Goal: Transaction & Acquisition: Purchase product/service

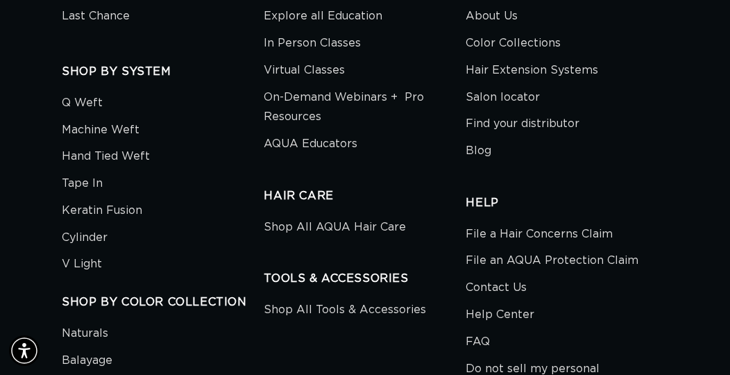
click at [338, 57] on link "Virtual Classes" at bounding box center [304, 70] width 81 height 27
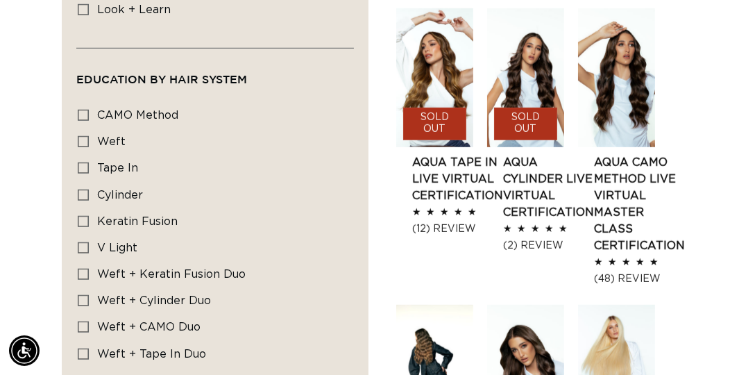
scroll to position [848, 0]
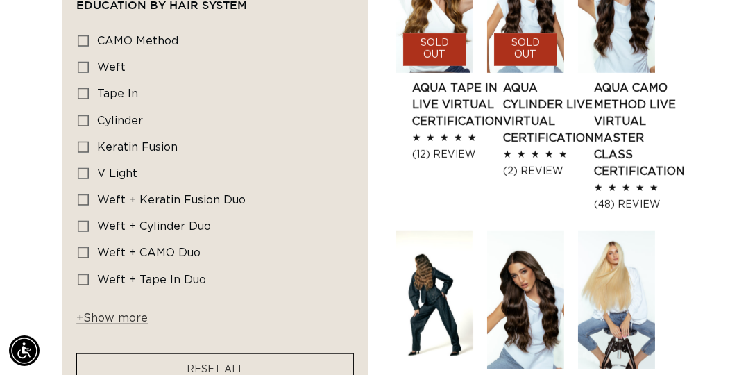
click at [114, 314] on span "+ Show more" at bounding box center [111, 317] width 71 height 11
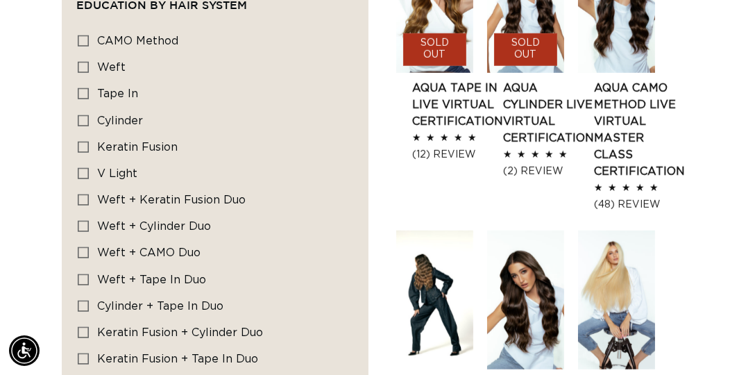
click at [78, 139] on div "Education By Hair system CAMO Method CAMO Method (1 product) Weft Weft (1 produ…" at bounding box center [214, 230] width 277 height 413
click at [83, 141] on icon at bounding box center [83, 146] width 11 height 11
click at [83, 141] on input "Keratin Fusion Keratin Fusion (1 product)" at bounding box center [83, 146] width 11 height 11
checkbox input "true"
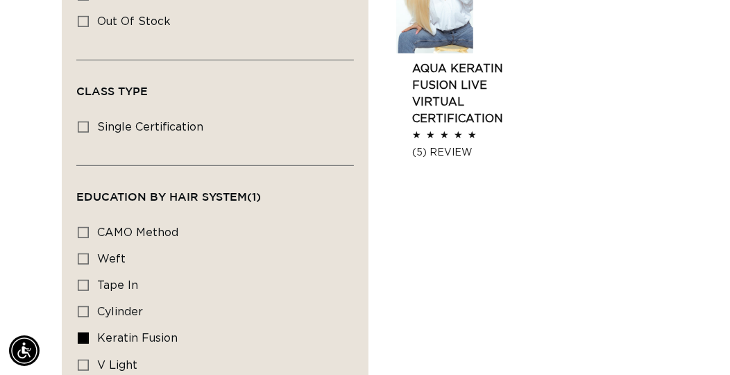
scroll to position [449, 0]
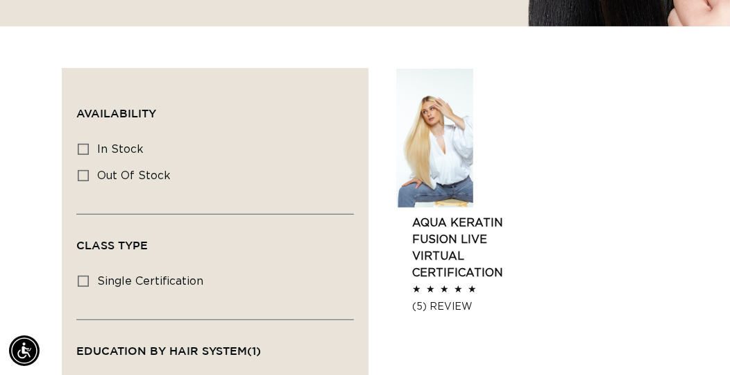
click at [455, 253] on link "AQUA Keratin Fusion LIVE VIRTUAL Certification" at bounding box center [457, 247] width 91 height 67
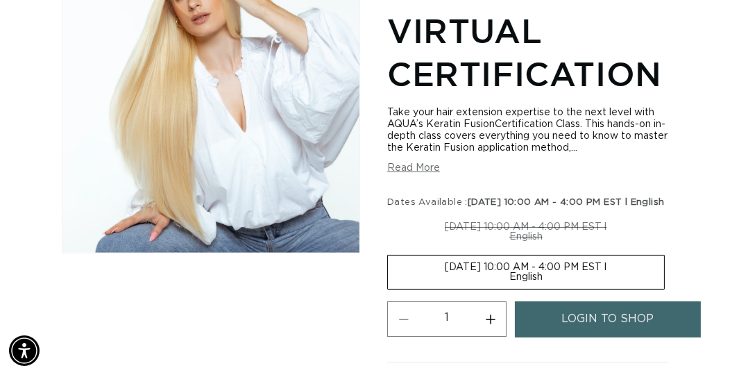
scroll to position [0, 631]
click at [429, 169] on button "Read More" at bounding box center [413, 168] width 53 height 12
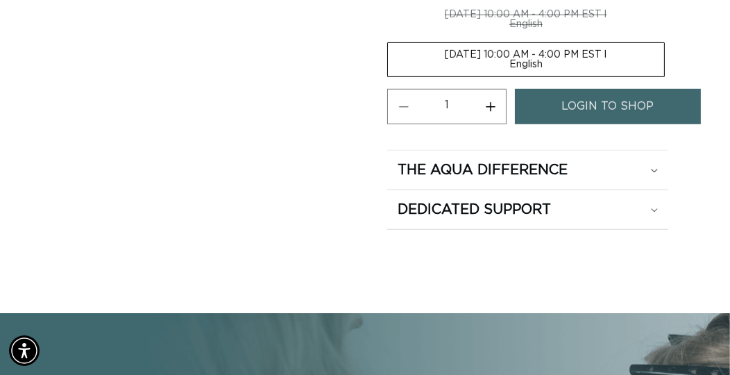
scroll to position [0, 0]
click at [601, 124] on span "login to shop" at bounding box center [608, 106] width 92 height 35
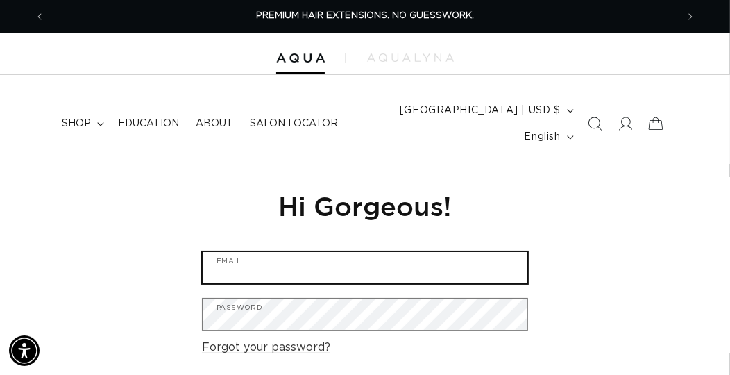
click at [338, 263] on input "Email" at bounding box center [365, 267] width 325 height 31
click at [380, 274] on input "Email" at bounding box center [365, 267] width 325 height 31
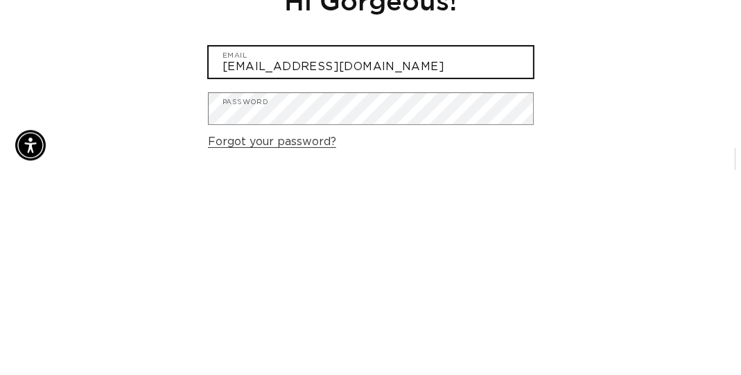
scroll to position [0, 0]
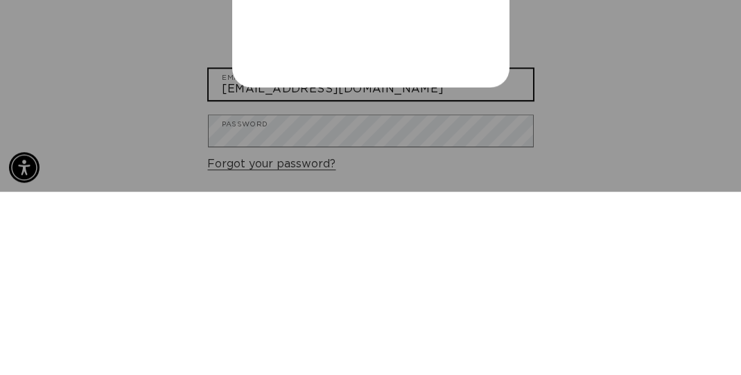
type input "jsigafoos7@yahoo.com"
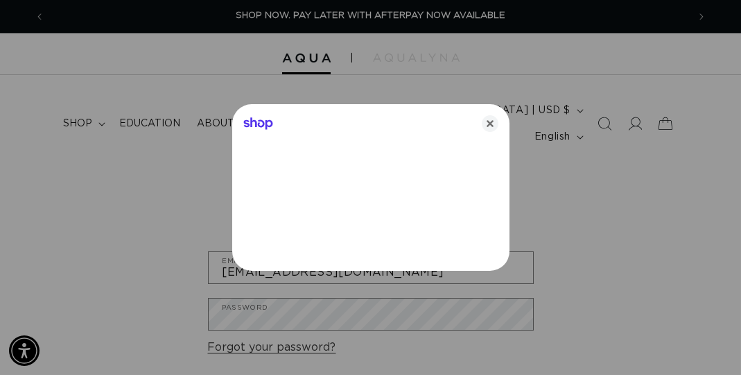
click at [494, 128] on icon "Close" at bounding box center [490, 123] width 17 height 17
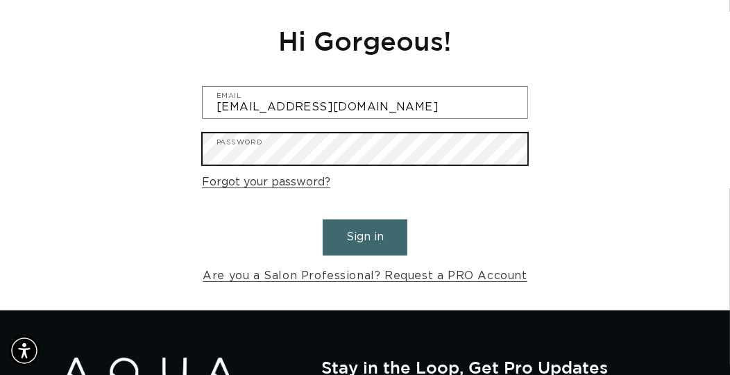
scroll to position [167, 0]
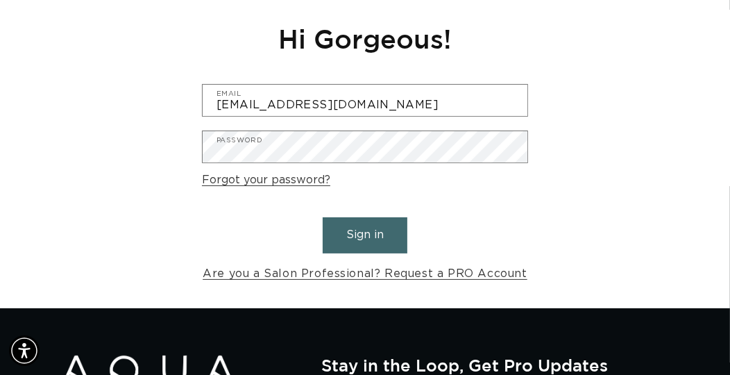
click at [380, 243] on button "Sign in" at bounding box center [365, 234] width 85 height 35
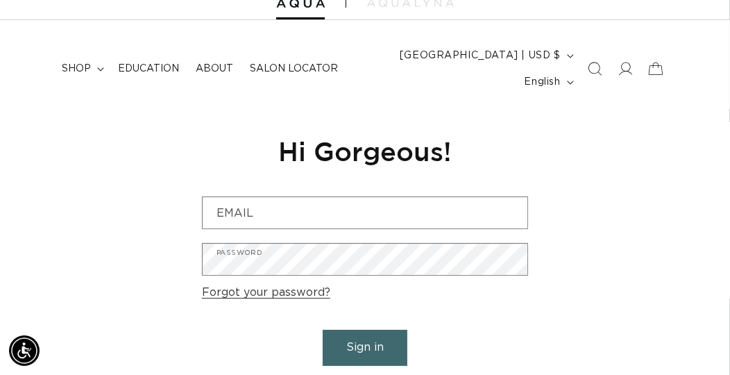
scroll to position [49, 0]
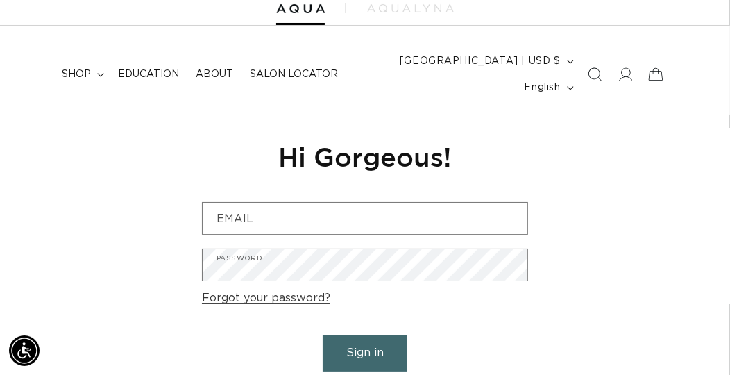
click at [624, 80] on icon at bounding box center [625, 74] width 14 height 14
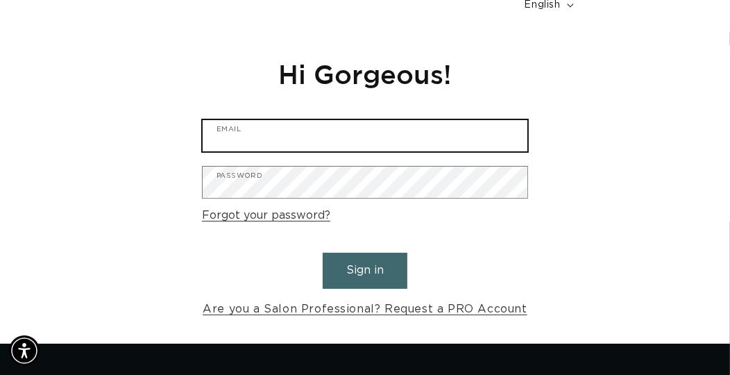
click at [485, 136] on input "Email" at bounding box center [365, 135] width 325 height 31
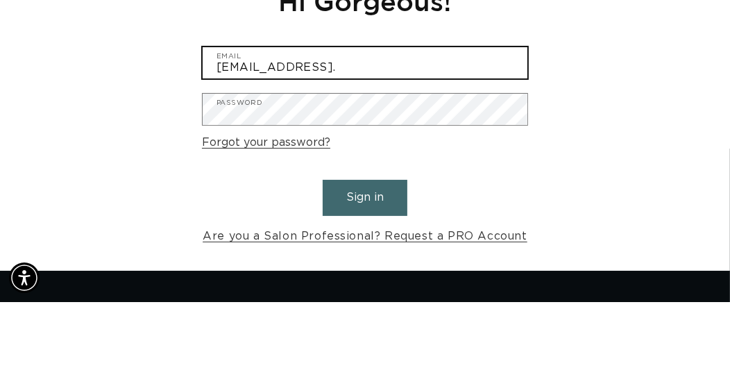
scroll to position [0, 631]
type input "jsigafoos7@yahoo.com"
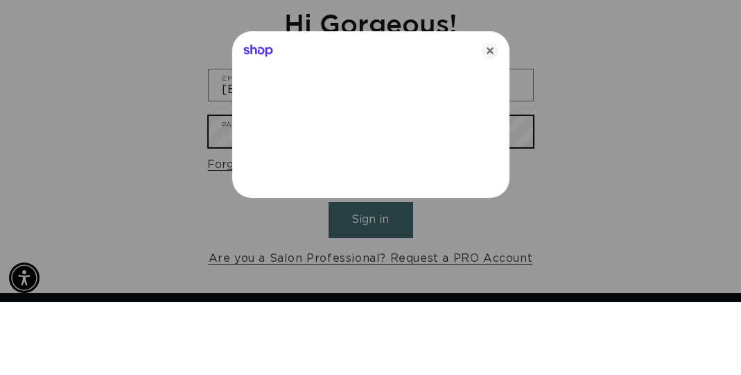
scroll to position [0, 643]
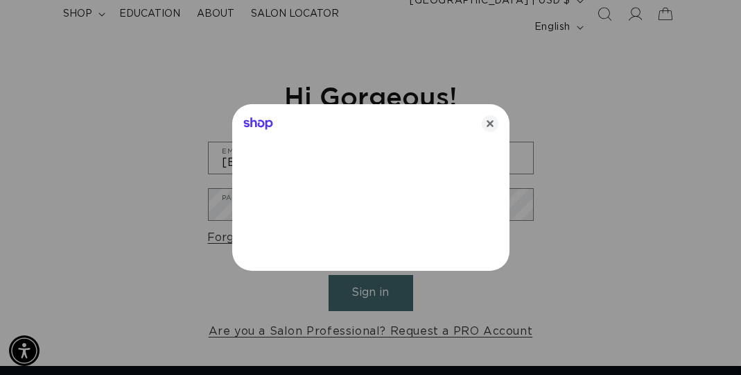
click at [494, 128] on icon "Close" at bounding box center [490, 123] width 17 height 17
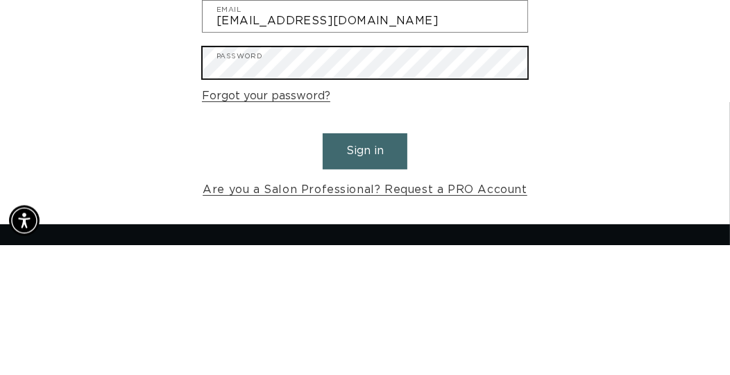
scroll to position [0, 1262]
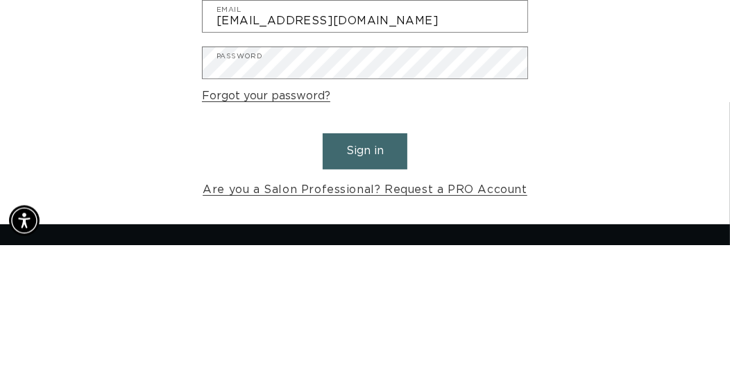
click at [377, 289] on button "Sign in" at bounding box center [365, 280] width 85 height 35
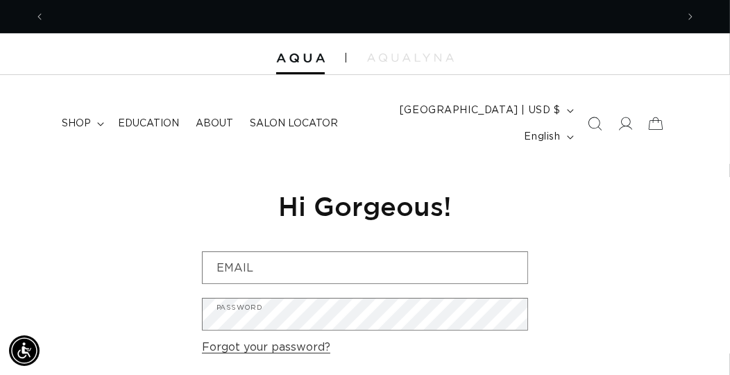
scroll to position [0, 631]
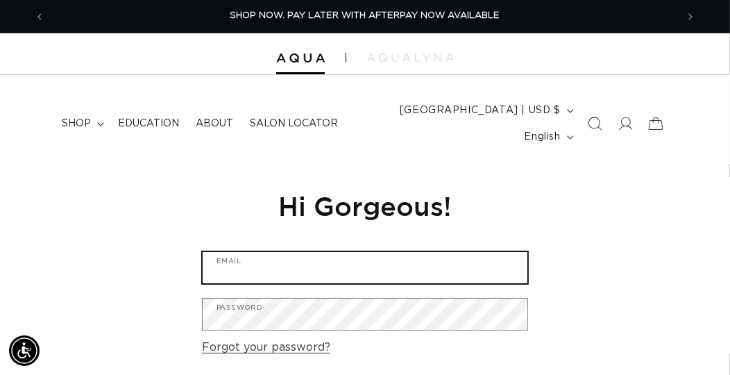
click at [368, 261] on input "Email" at bounding box center [365, 267] width 325 height 31
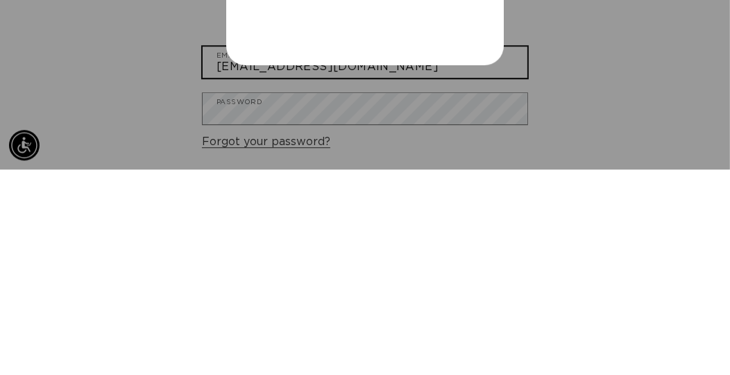
scroll to position [0, 1286]
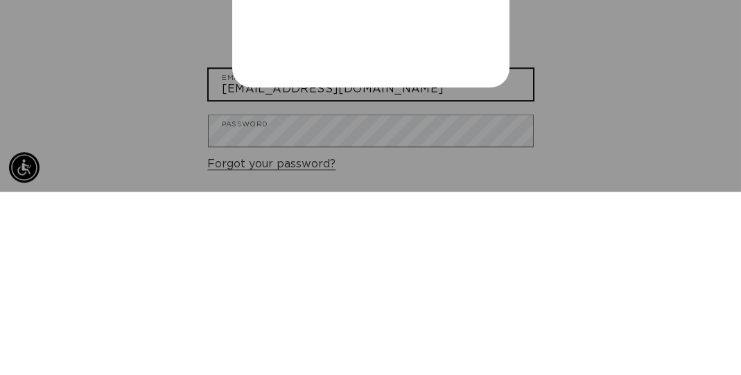
type input "jsigafoos7@yahoo.com"
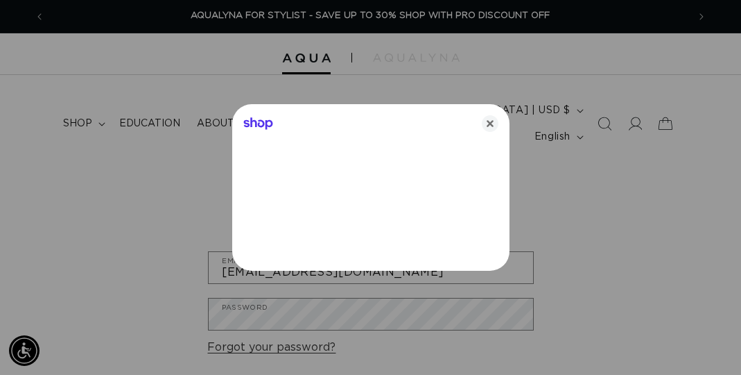
click at [486, 123] on icon "Close" at bounding box center [490, 123] width 17 height 17
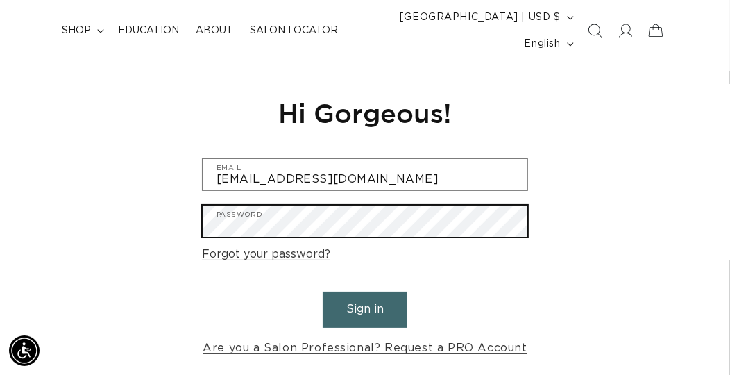
scroll to position [96, 0]
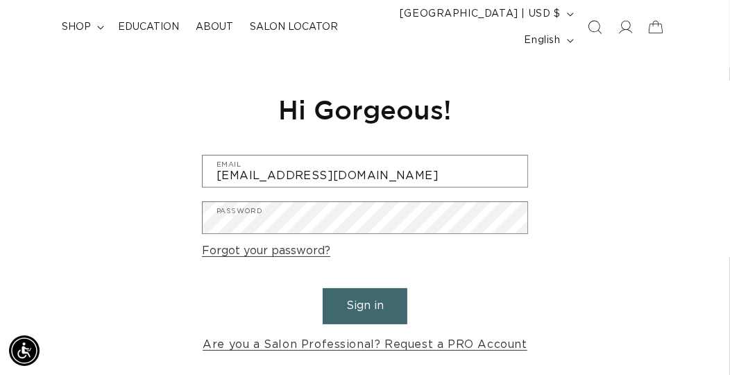
click at [375, 313] on button "Sign in" at bounding box center [365, 305] width 85 height 35
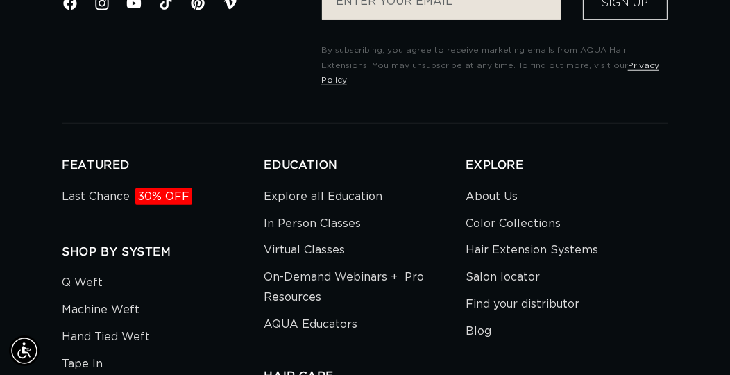
click at [325, 250] on link "Virtual Classes" at bounding box center [304, 250] width 81 height 27
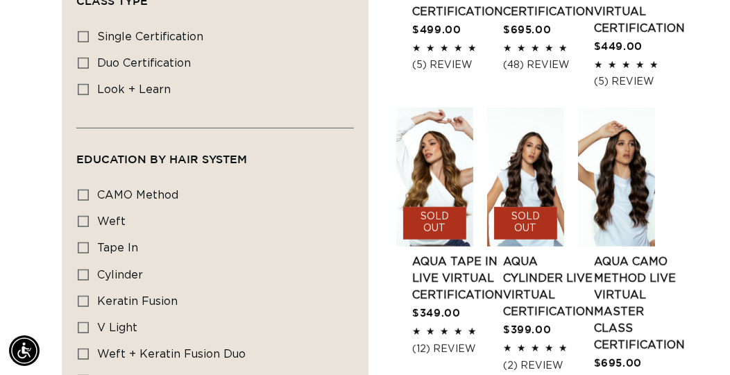
scroll to position [0, 631]
click at [86, 295] on icon at bounding box center [83, 300] width 11 height 11
click at [86, 295] on input "Keratin Fusion Keratin Fusion (1 product)" at bounding box center [83, 300] width 11 height 11
checkbox input "true"
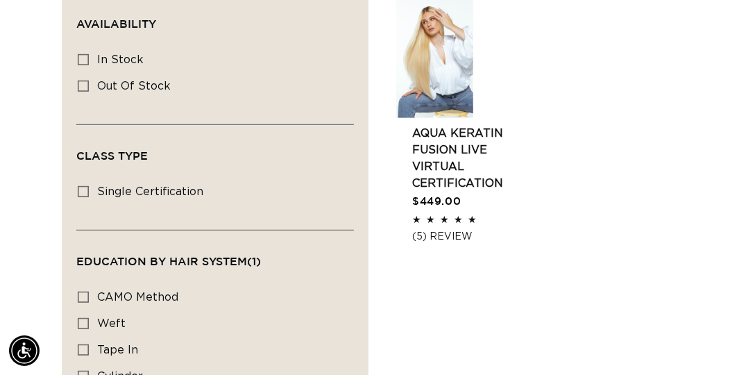
scroll to position [0, 1262]
click at [452, 148] on link "AQUA Keratin Fusion LIVE VIRTUAL Certification" at bounding box center [457, 158] width 91 height 67
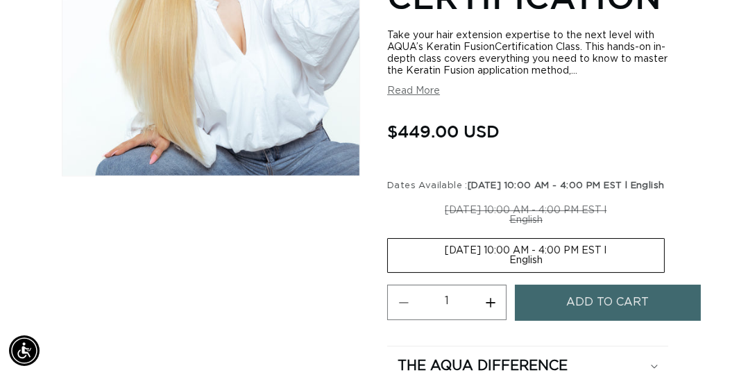
scroll to position [0, 631]
click at [620, 311] on span "Add to cart" at bounding box center [608, 301] width 83 height 35
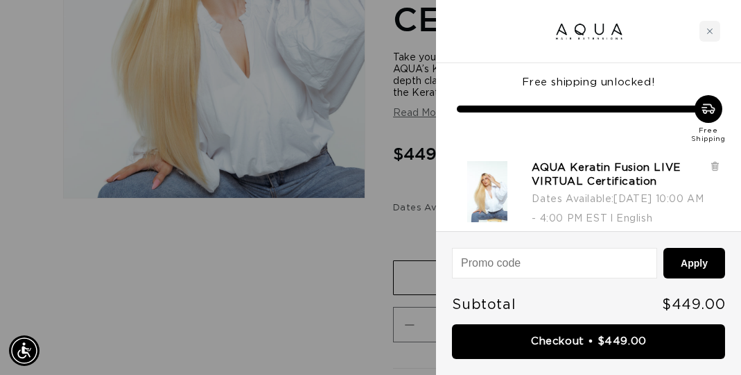
scroll to position [0, 0]
click at [567, 267] on input at bounding box center [554, 262] width 203 height 29
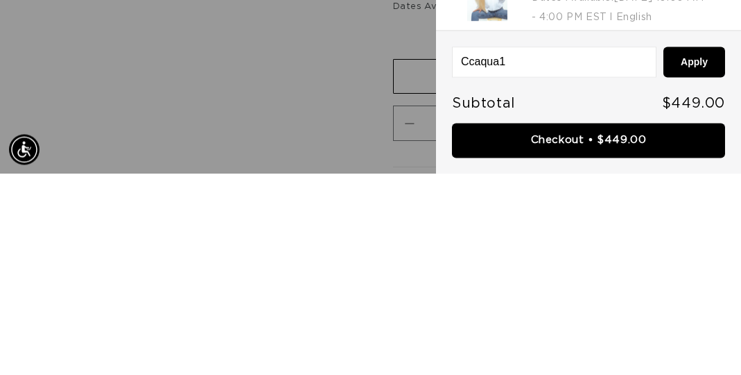
scroll to position [0, 643]
type input "Ccaqua15"
drag, startPoint x: 697, startPoint y: 260, endPoint x: 664, endPoint y: 93, distance: 170.3
click at [697, 260] on button "Apply" at bounding box center [695, 263] width 62 height 31
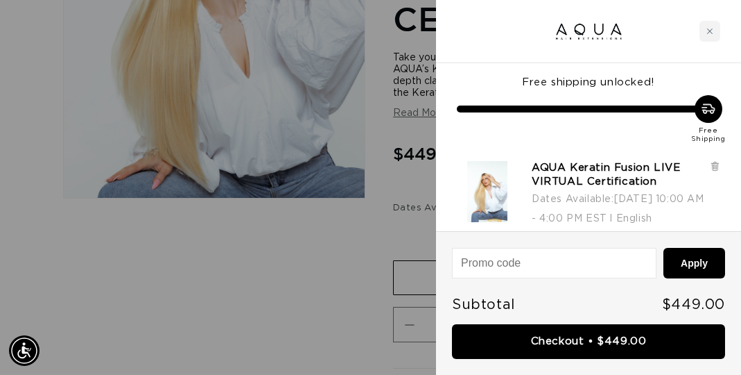
scroll to position [0, 1286]
click at [707, 30] on icon "Close cart" at bounding box center [710, 31] width 7 height 7
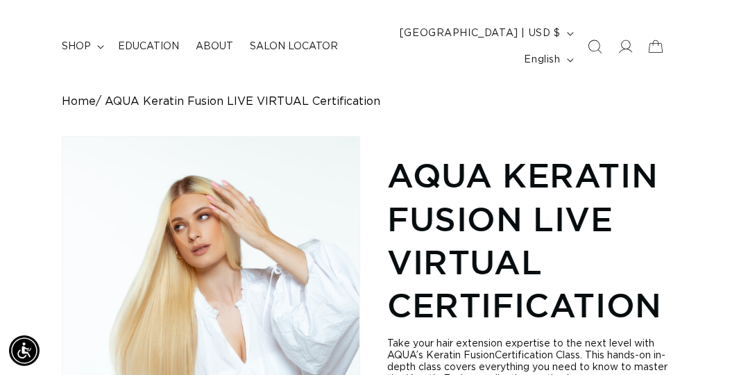
scroll to position [0, 0]
click at [630, 46] on icon at bounding box center [625, 47] width 14 height 14
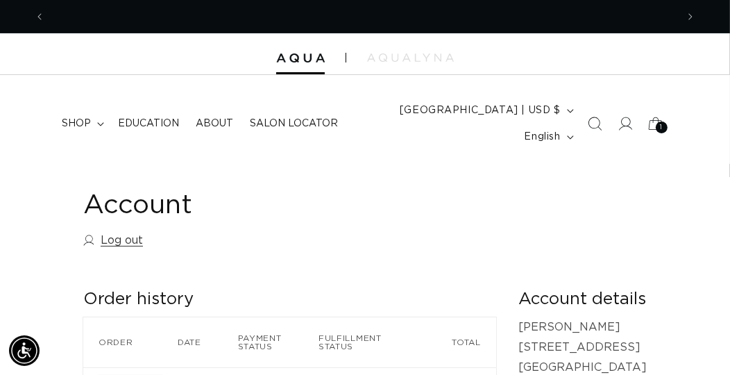
scroll to position [0, 631]
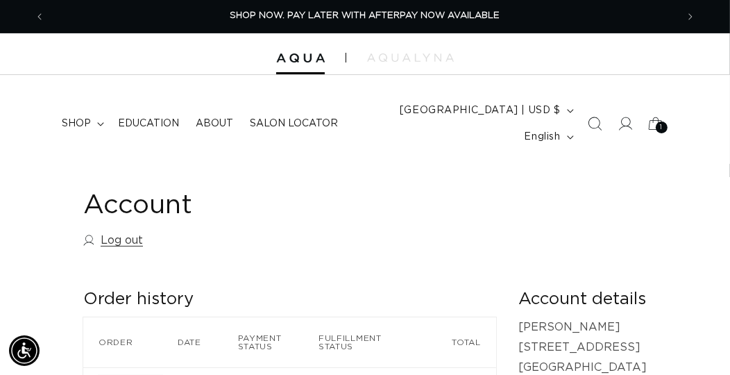
click at [139, 120] on span "Education" at bounding box center [148, 123] width 61 height 12
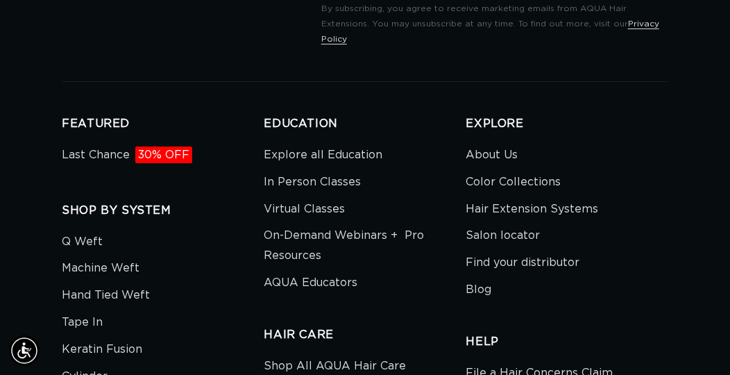
scroll to position [0, 631]
click at [323, 216] on link "Virtual Classes" at bounding box center [304, 209] width 81 height 27
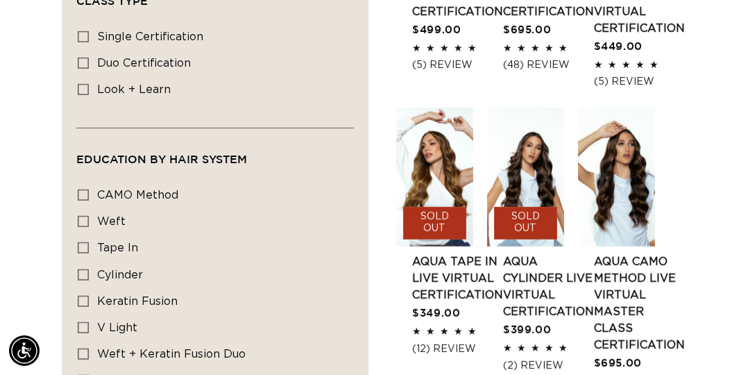
scroll to position [848, 0]
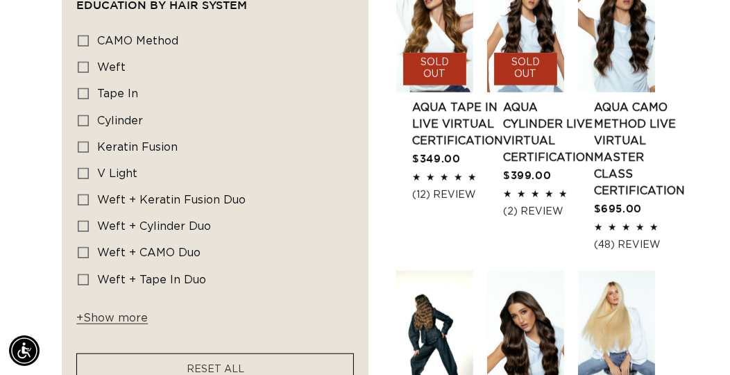
click at [94, 314] on span "+ Show more" at bounding box center [111, 317] width 71 height 11
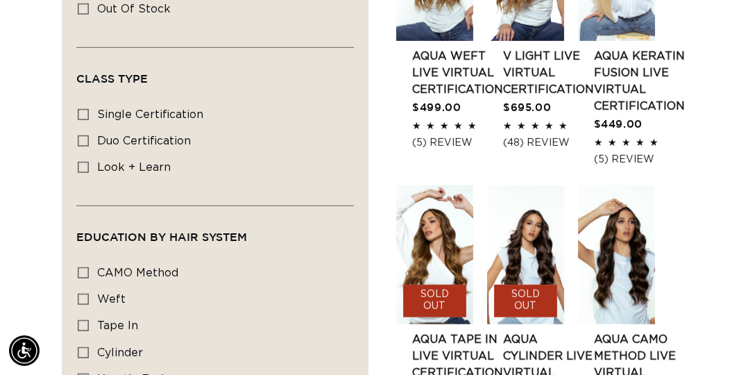
scroll to position [771, 0]
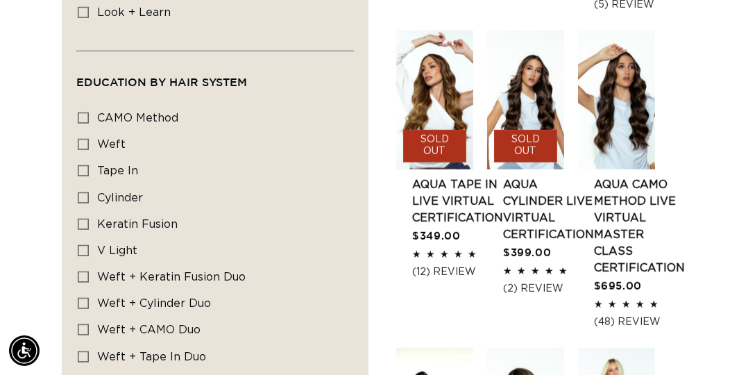
click at [83, 218] on icon at bounding box center [83, 223] width 11 height 11
click at [83, 218] on input "Keratin Fusion Keratin Fusion (1 product)" at bounding box center [83, 223] width 11 height 11
checkbox input "true"
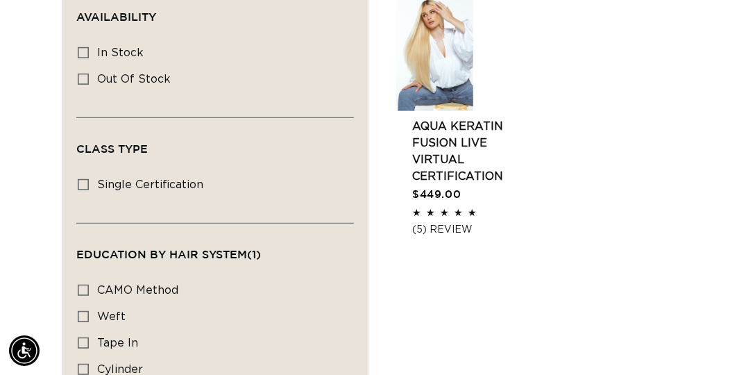
scroll to position [535, 0]
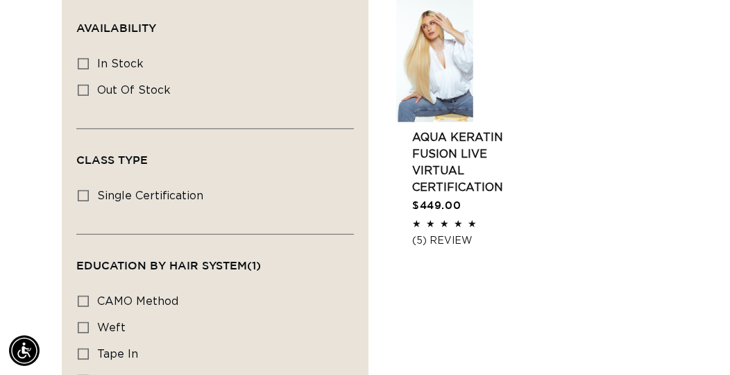
click at [455, 163] on link "AQUA Keratin Fusion LIVE VIRTUAL Certification" at bounding box center [457, 162] width 91 height 67
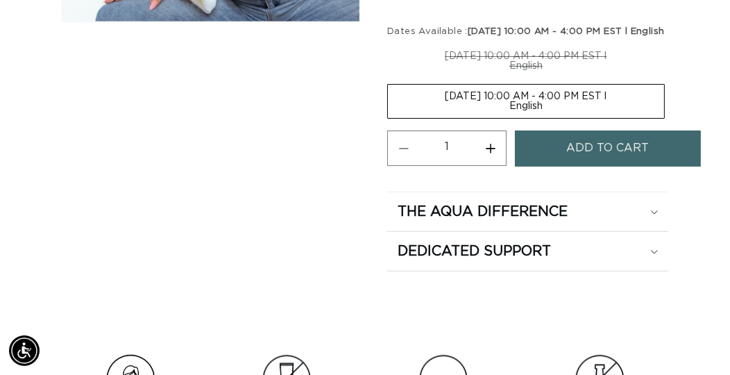
click at [654, 254] on icon at bounding box center [654, 252] width 7 height 4
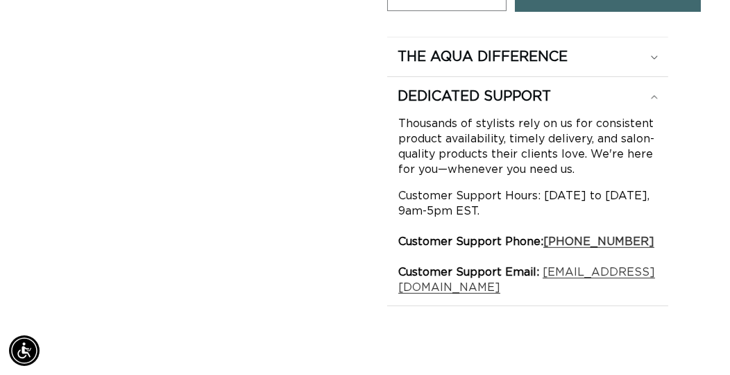
scroll to position [0, 631]
click at [651, 99] on icon at bounding box center [654, 97] width 6 height 3
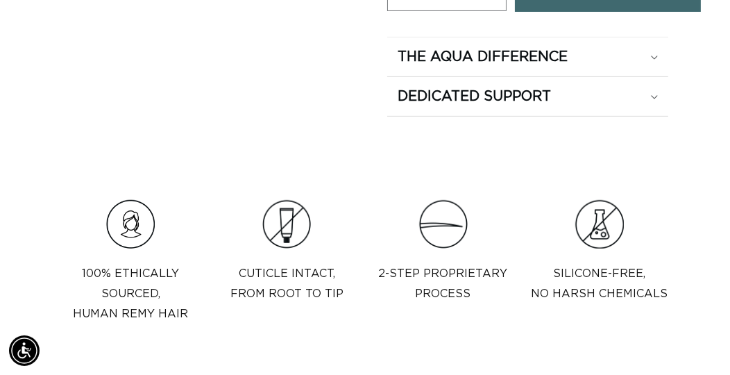
click at [653, 66] on div "The Aqua Difference" at bounding box center [527, 57] width 260 height 18
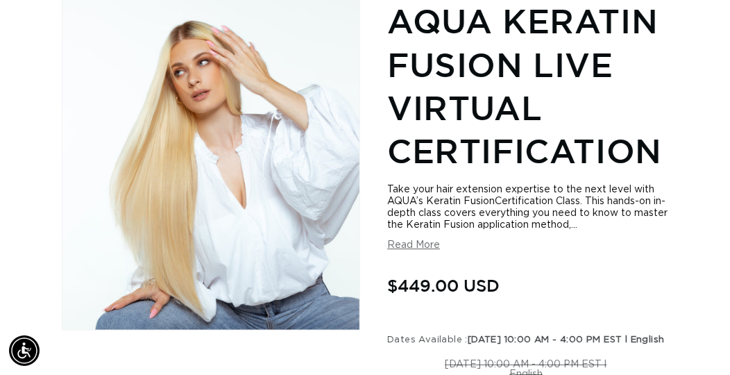
scroll to position [0, 0]
click at [423, 239] on button "Read More" at bounding box center [413, 245] width 53 height 12
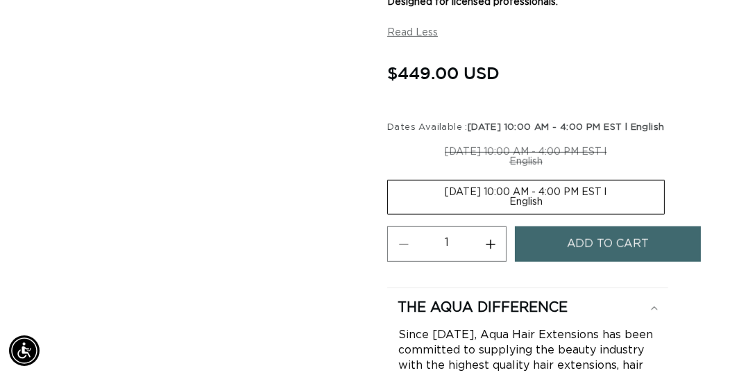
click at [552, 214] on label "[DATE] 10:00 AM - 4:00 PM EST l English Variant sold out or unavailable" at bounding box center [525, 197] width 277 height 35
click at [671, 138] on input "[DATE] 10:00 AM - 4:00 PM EST l English Variant sold out or unavailable" at bounding box center [671, 137] width 1 height 1
click at [513, 212] on label "[DATE] 10:00 AM - 4:00 PM EST l English Variant sold out or unavailable" at bounding box center [525, 197] width 277 height 35
click at [671, 138] on input "[DATE] 10:00 AM - 4:00 PM EST l English Variant sold out or unavailable" at bounding box center [671, 137] width 1 height 1
drag, startPoint x: 425, startPoint y: 229, endPoint x: 446, endPoint y: 219, distance: 23.0
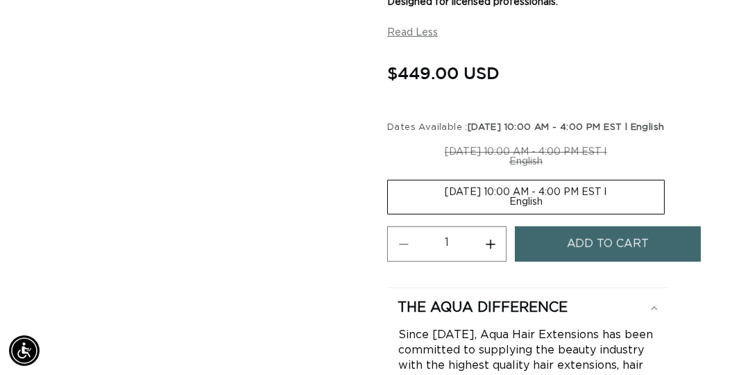
click at [425, 214] on label "[DATE] 10:00 AM - 4:00 PM EST l English Variant sold out or unavailable" at bounding box center [525, 197] width 277 height 35
click at [671, 138] on input "[DATE] 10:00 AM - 4:00 PM EST l English Variant sold out or unavailable" at bounding box center [671, 137] width 1 height 1
drag, startPoint x: 640, startPoint y: 204, endPoint x: 632, endPoint y: 210, distance: 10.4
click at [638, 205] on fieldset "Dates Available : [DATE] 10:00 AM - 4:00 PM EST l English [DATE] 10:00 AM - 4:0…" at bounding box center [527, 169] width 281 height 96
click at [621, 214] on label "[DATE] 10:00 AM - 4:00 PM EST l English Variant sold out or unavailable" at bounding box center [525, 197] width 277 height 35
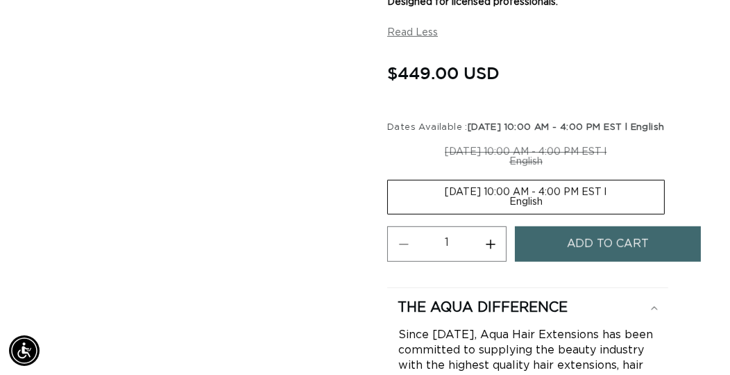
click at [671, 138] on input "[DATE] 10:00 AM - 4:00 PM EST l English Variant sold out or unavailable" at bounding box center [671, 137] width 1 height 1
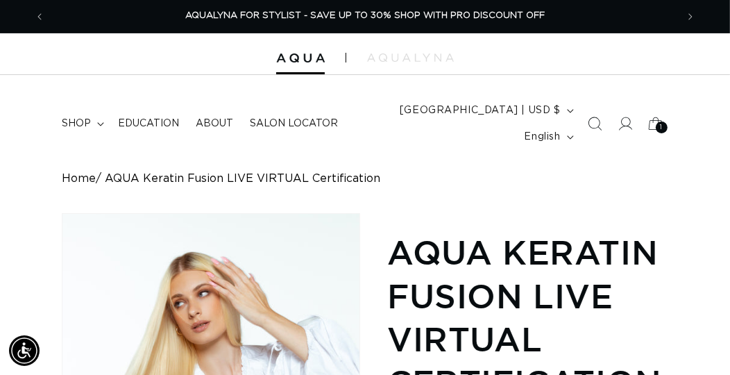
click at [656, 126] on div "1 1" at bounding box center [661, 127] width 12 height 12
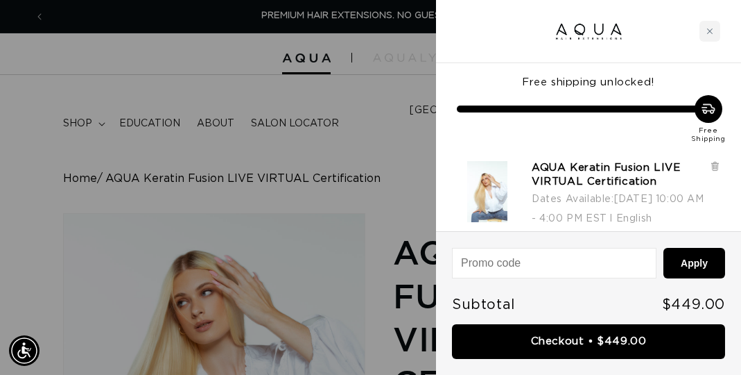
click at [595, 339] on link "Checkout • $449.00" at bounding box center [588, 341] width 273 height 35
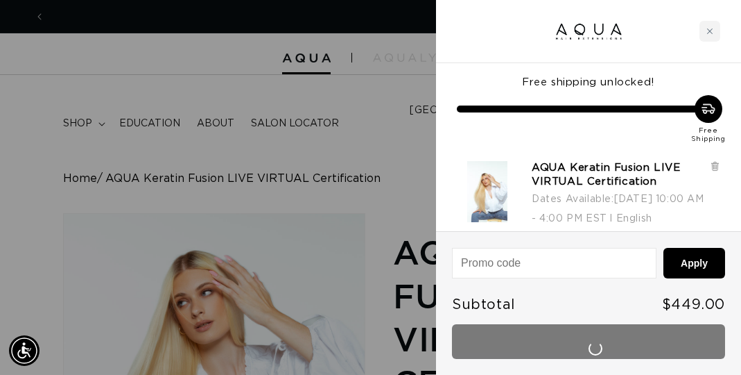
scroll to position [0, 643]
